Goal: Task Accomplishment & Management: Complete application form

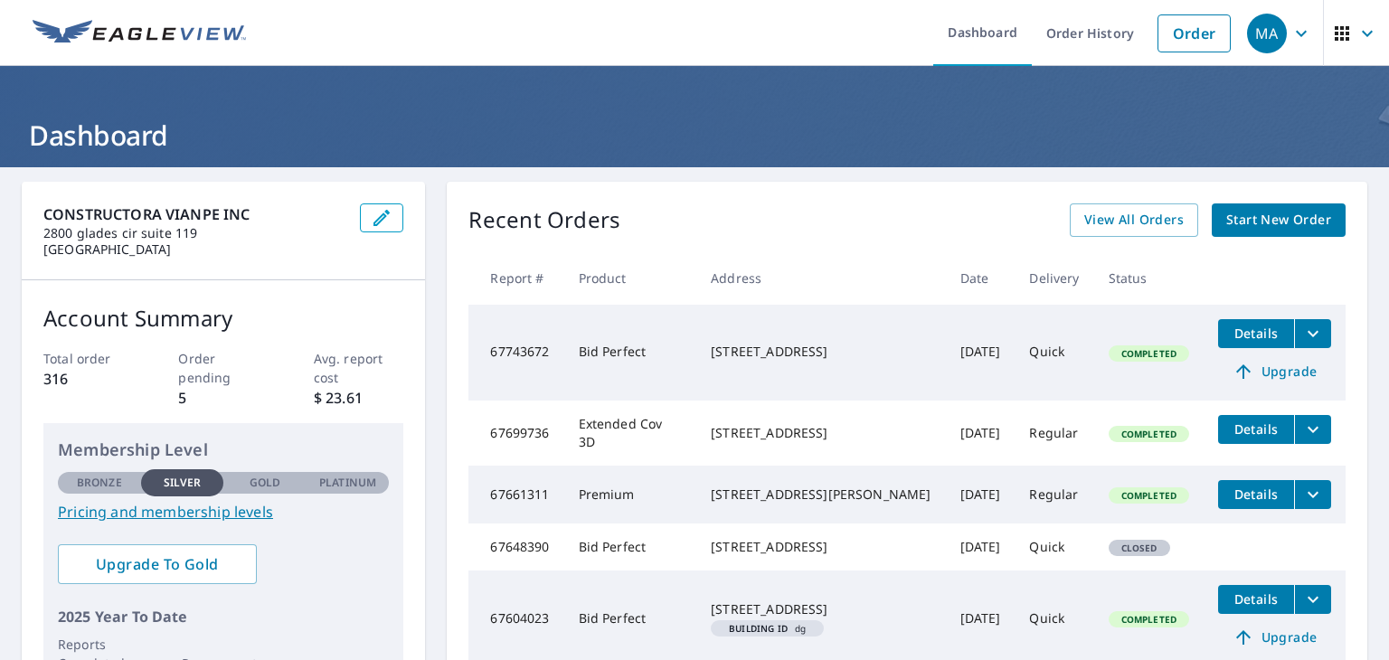
click at [1256, 225] on span "Start New Order" at bounding box center [1278, 220] width 105 height 23
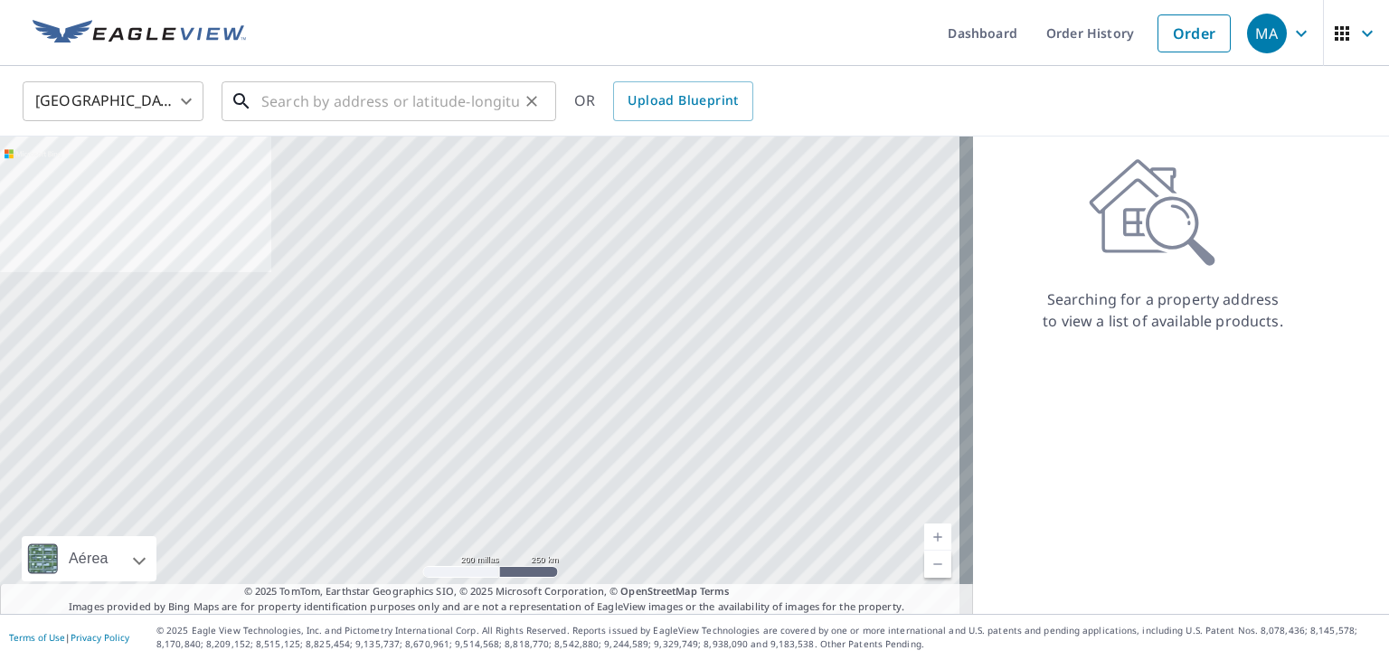
click at [315, 98] on input "text" at bounding box center [390, 101] width 258 height 51
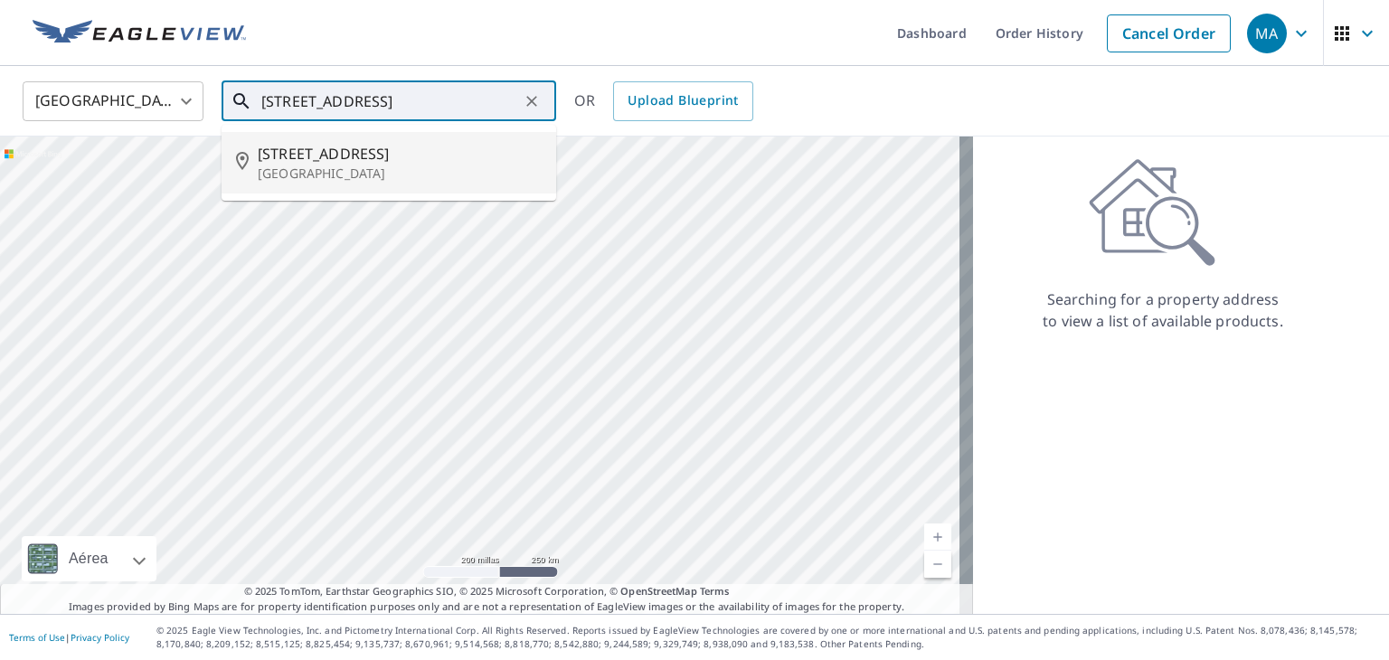
click at [340, 165] on p "[GEOGRAPHIC_DATA]" at bounding box center [400, 174] width 284 height 18
type input "[STREET_ADDRESS]"
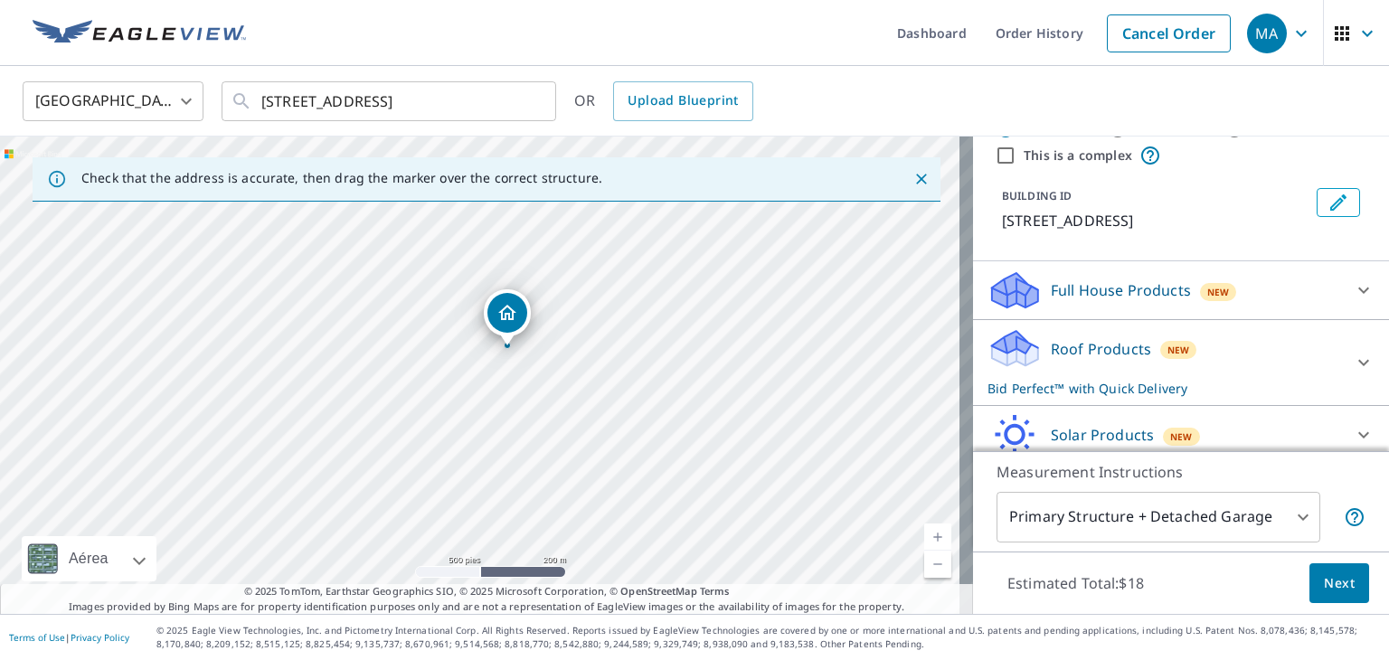
scroll to position [78, 0]
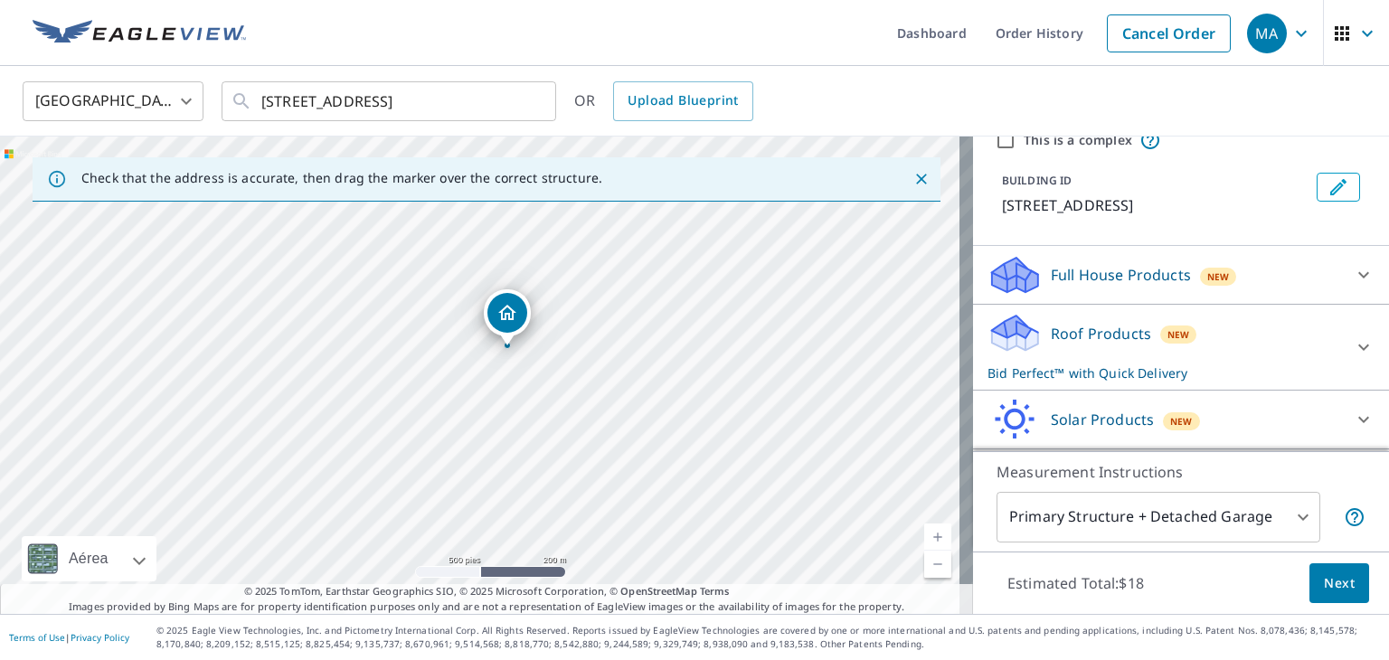
click at [1324, 583] on span "Next" at bounding box center [1339, 583] width 31 height 23
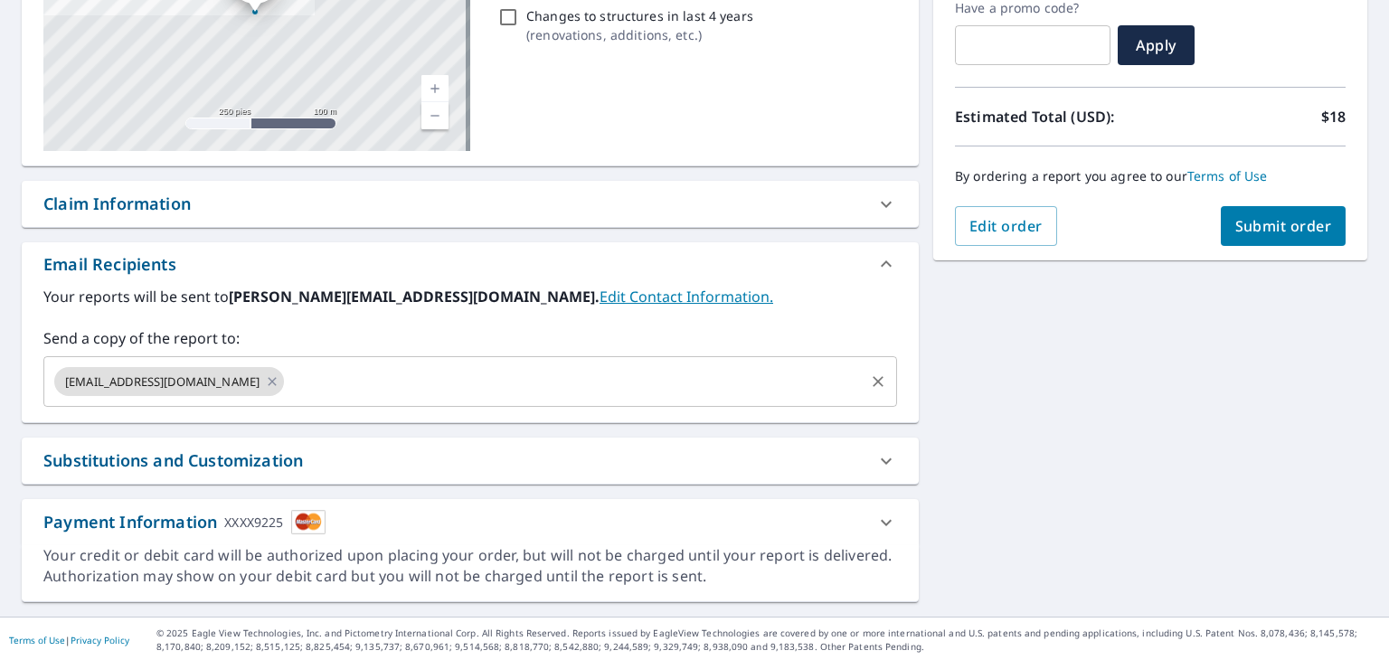
scroll to position [318, 0]
click at [287, 373] on input "text" at bounding box center [574, 380] width 575 height 34
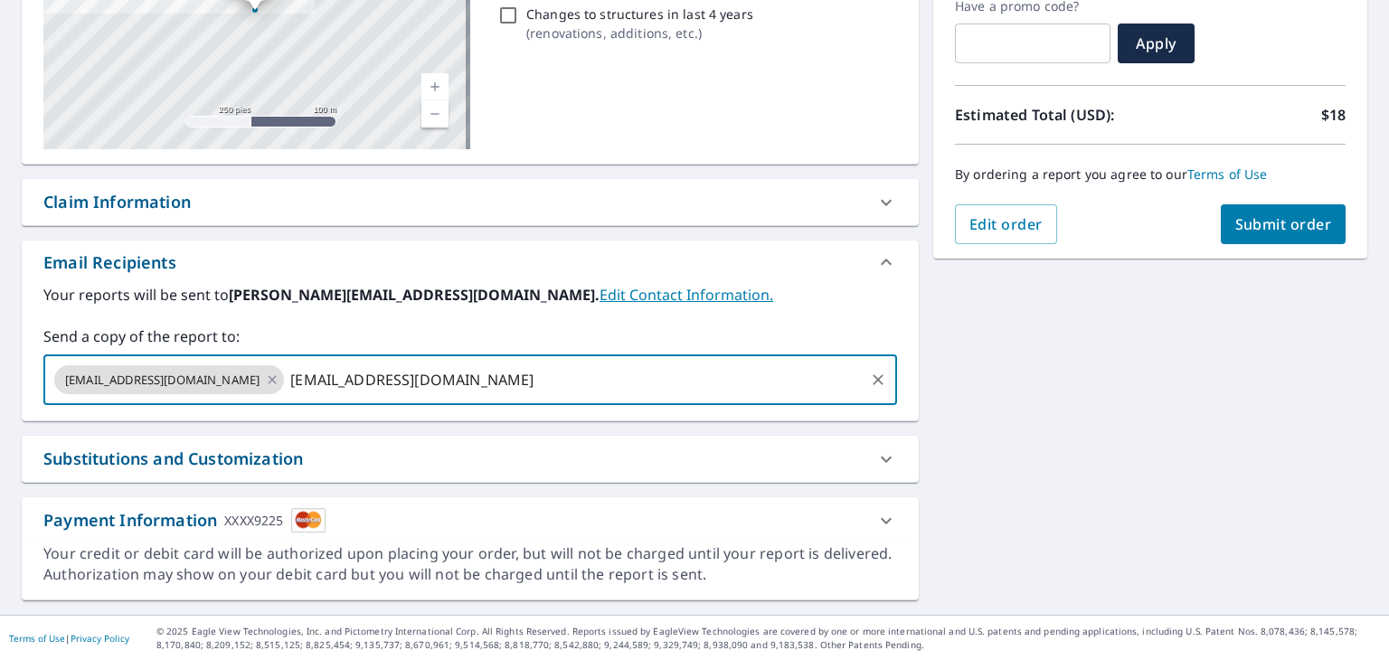
type input "[EMAIL_ADDRESS][DOMAIN_NAME]"
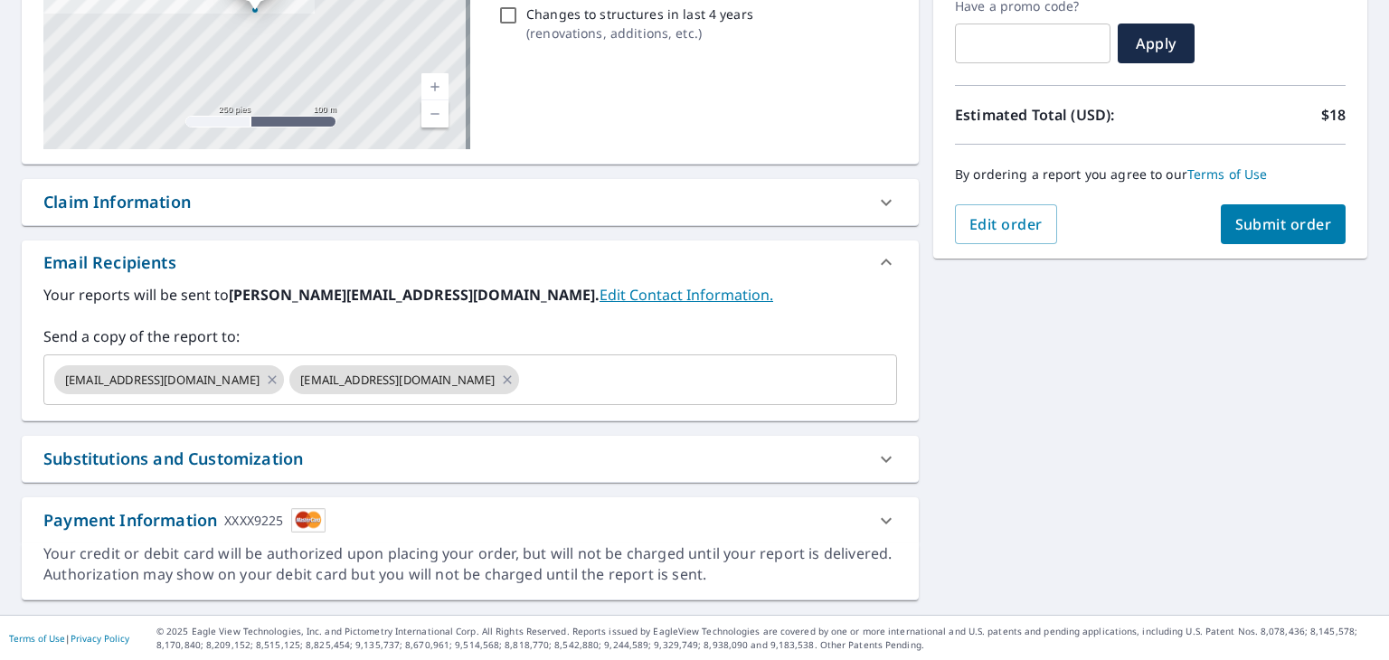
click at [514, 324] on div "Your reports will be sent to [PERSON_NAME][EMAIL_ADDRESS][DOMAIN_NAME]. Edit Co…" at bounding box center [470, 344] width 854 height 121
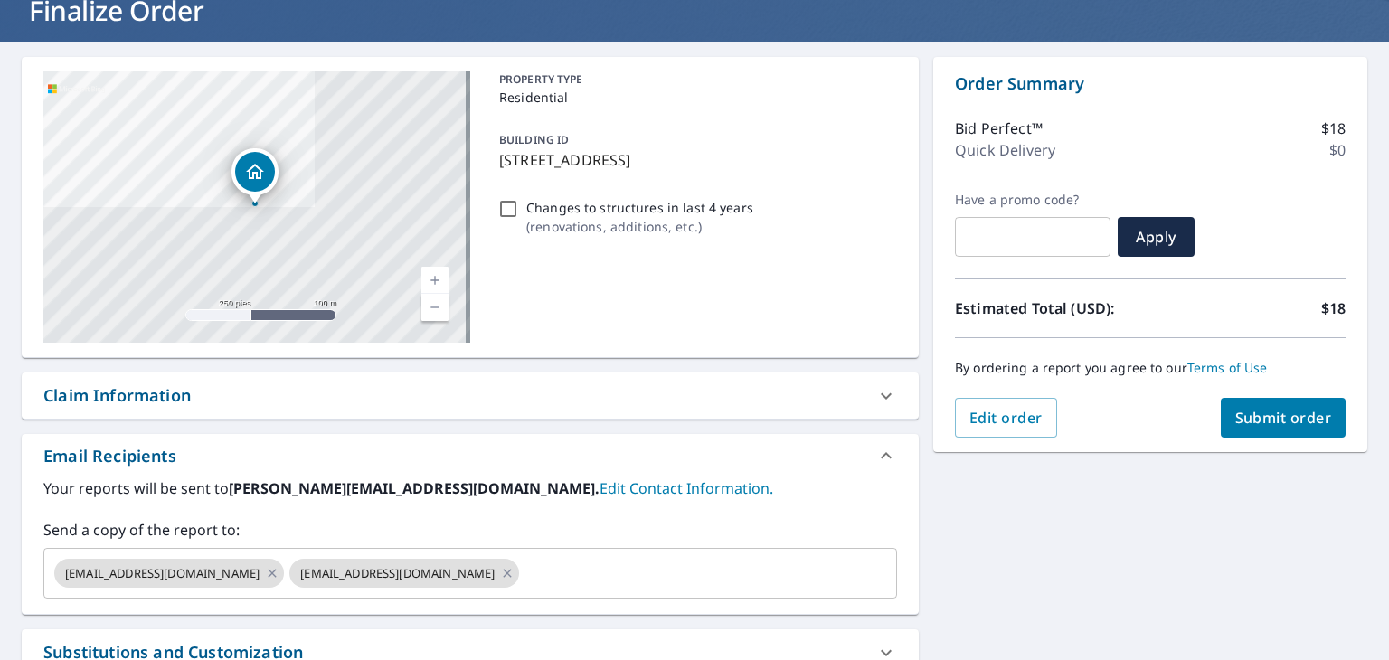
scroll to position [271, 0]
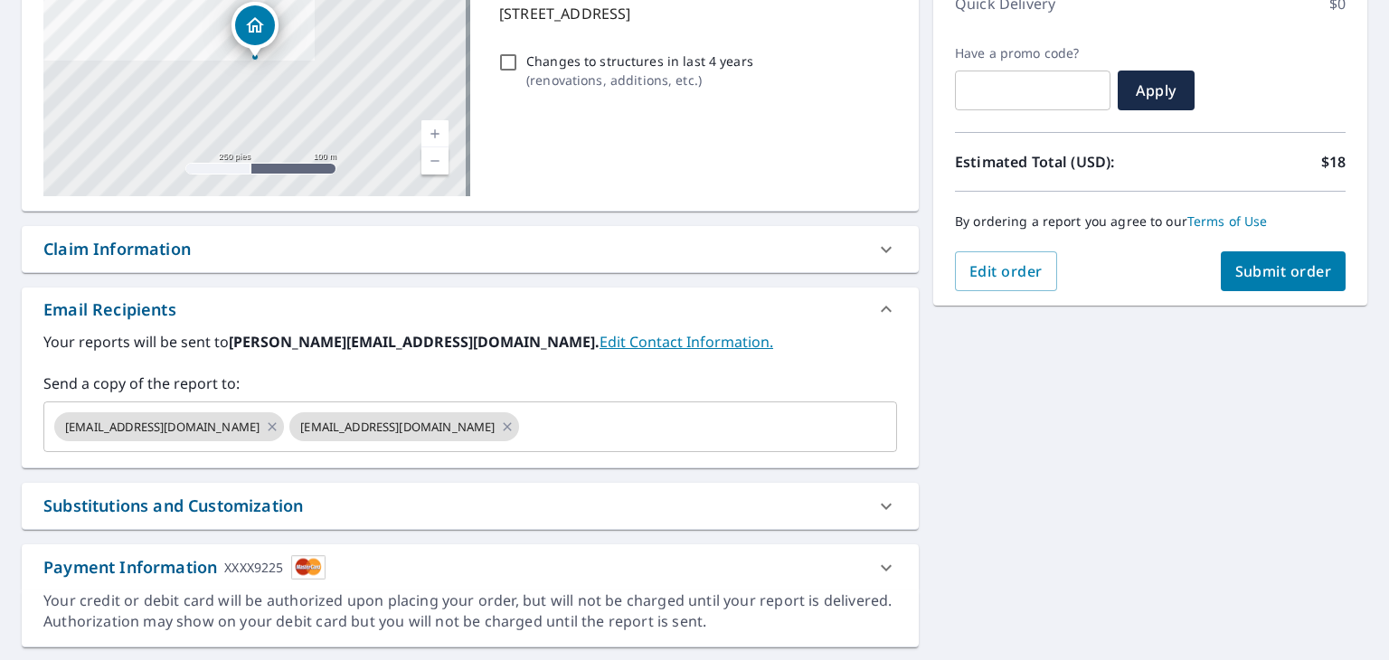
click at [1273, 266] on span "Submit order" at bounding box center [1283, 271] width 97 height 20
checkbox input "true"
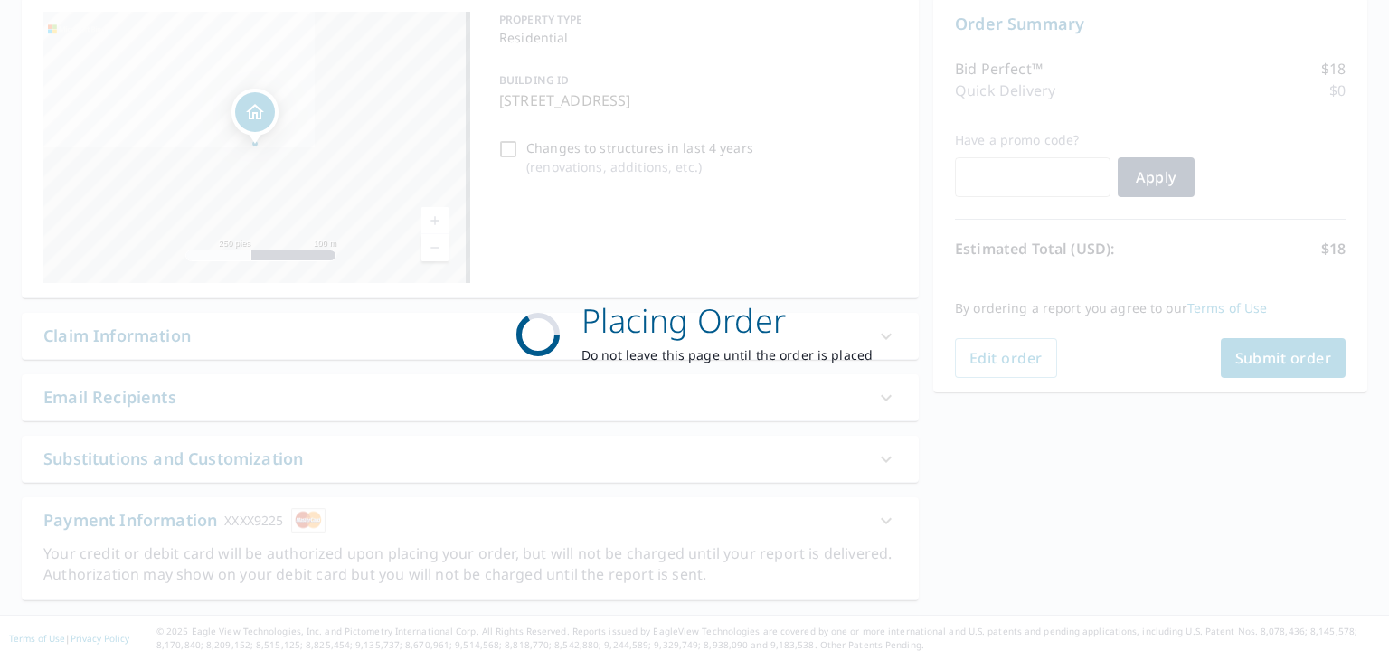
scroll to position [0, 0]
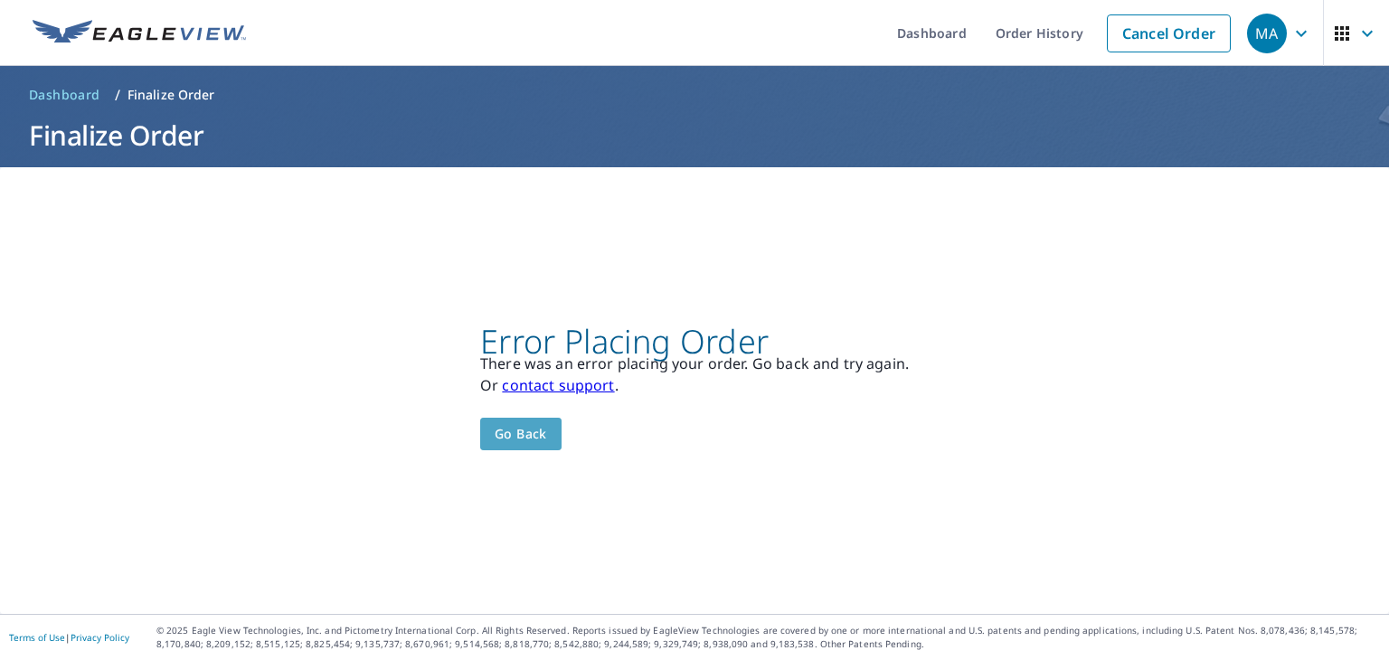
click at [536, 435] on span "Go back" at bounding box center [521, 434] width 52 height 23
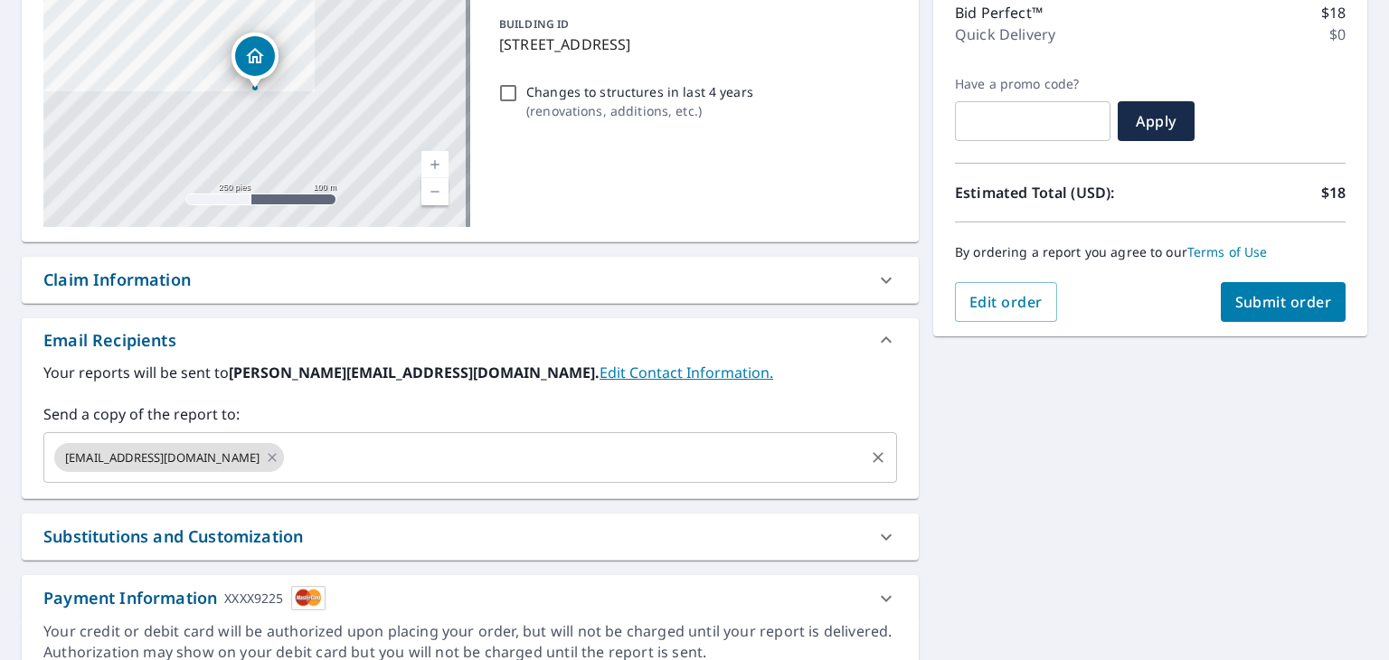
scroll to position [271, 0]
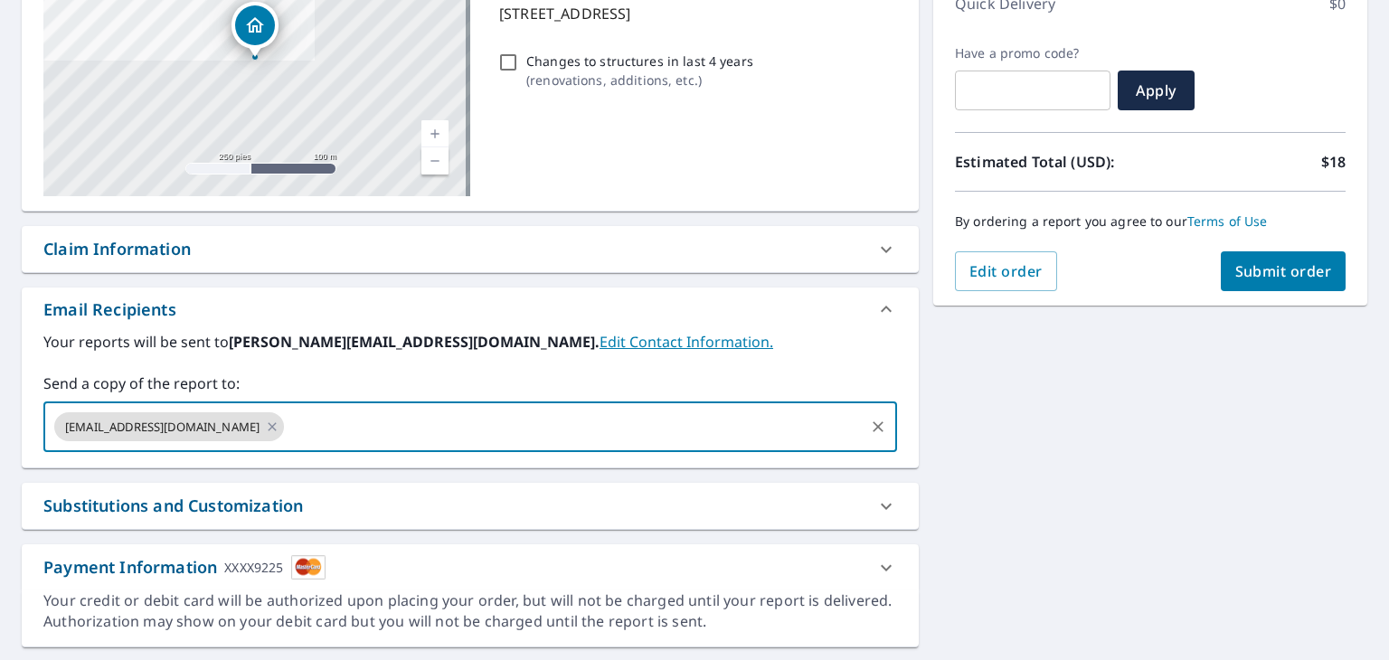
click at [287, 424] on input "text" at bounding box center [574, 427] width 575 height 34
type input "[EMAIL_ADDRESS][DOMAIN_NAME]"
click at [1252, 270] on span "Submit order" at bounding box center [1283, 271] width 97 height 20
checkbox input "true"
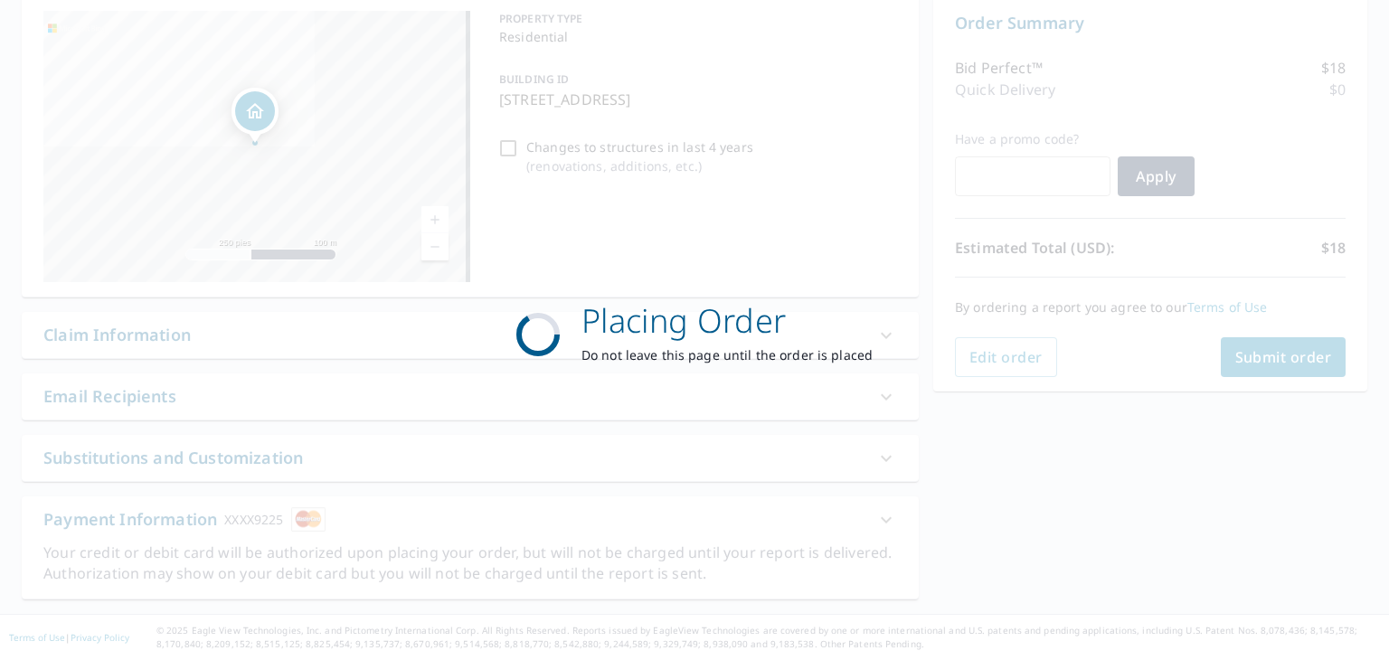
scroll to position [184, 0]
